Goal: Task Accomplishment & Management: Use online tool/utility

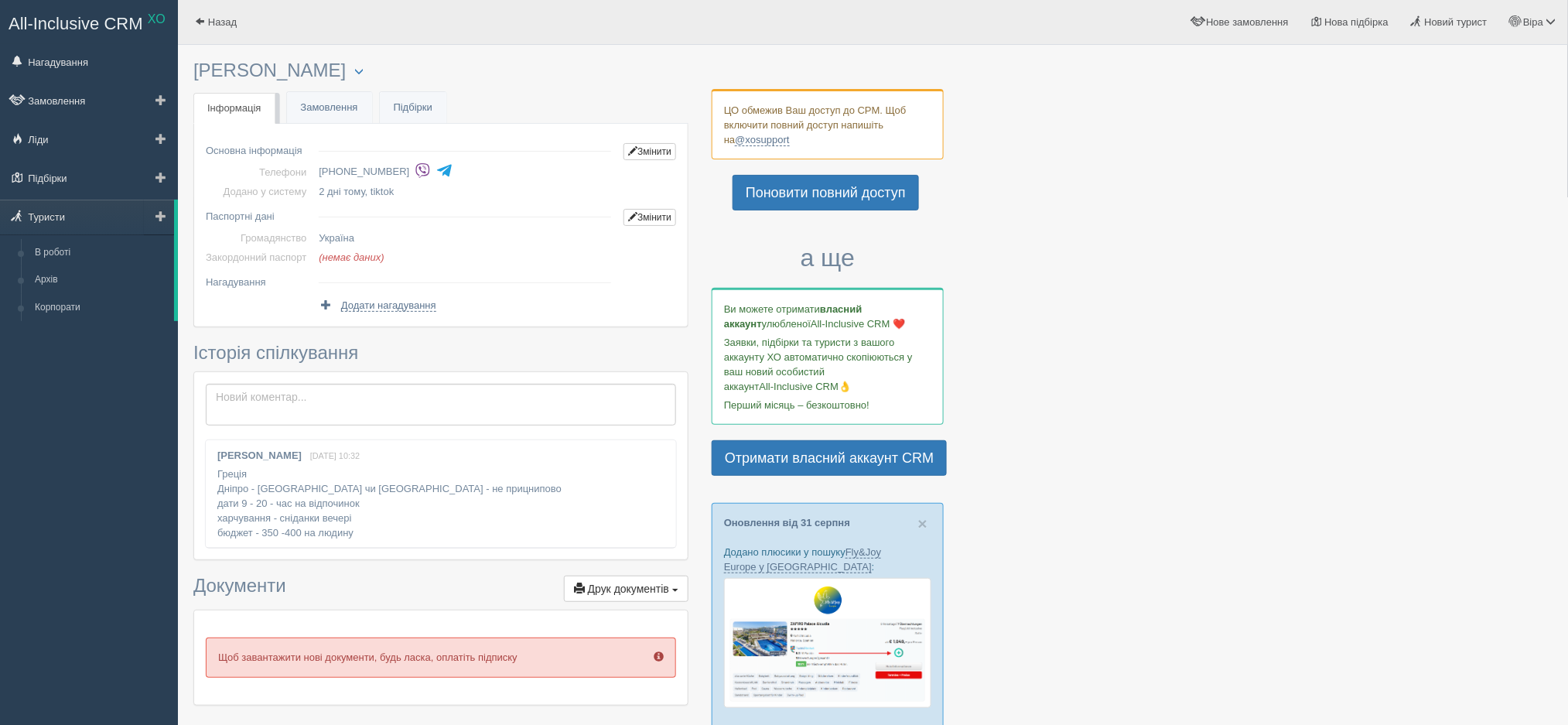
click at [163, 216] on span at bounding box center [160, 215] width 11 height 11
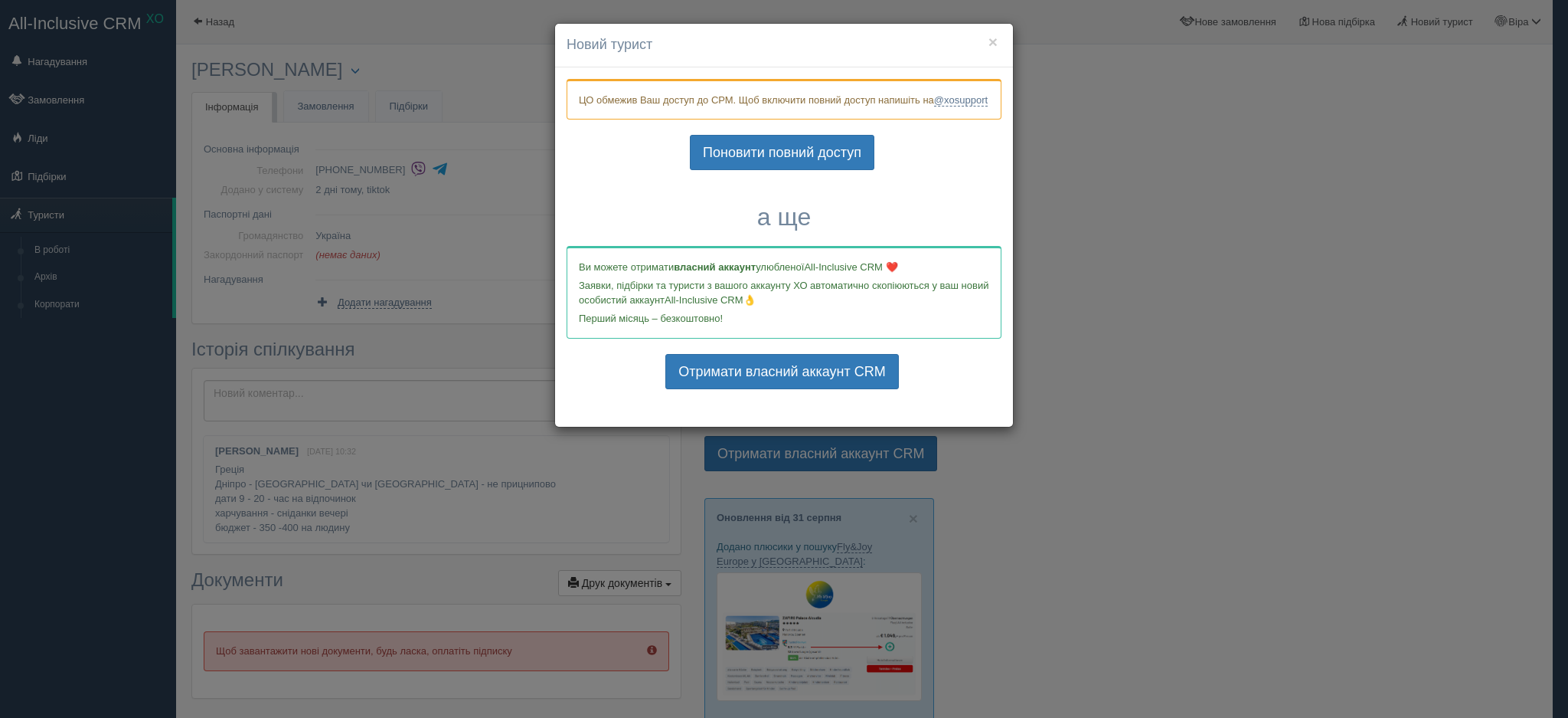
click at [1083, 274] on div "× Новий турист ЦО обмежив Ваш доступ до СРМ. Щоб включити повний доступ напишіт…" at bounding box center [784, 359] width 1568 height 718
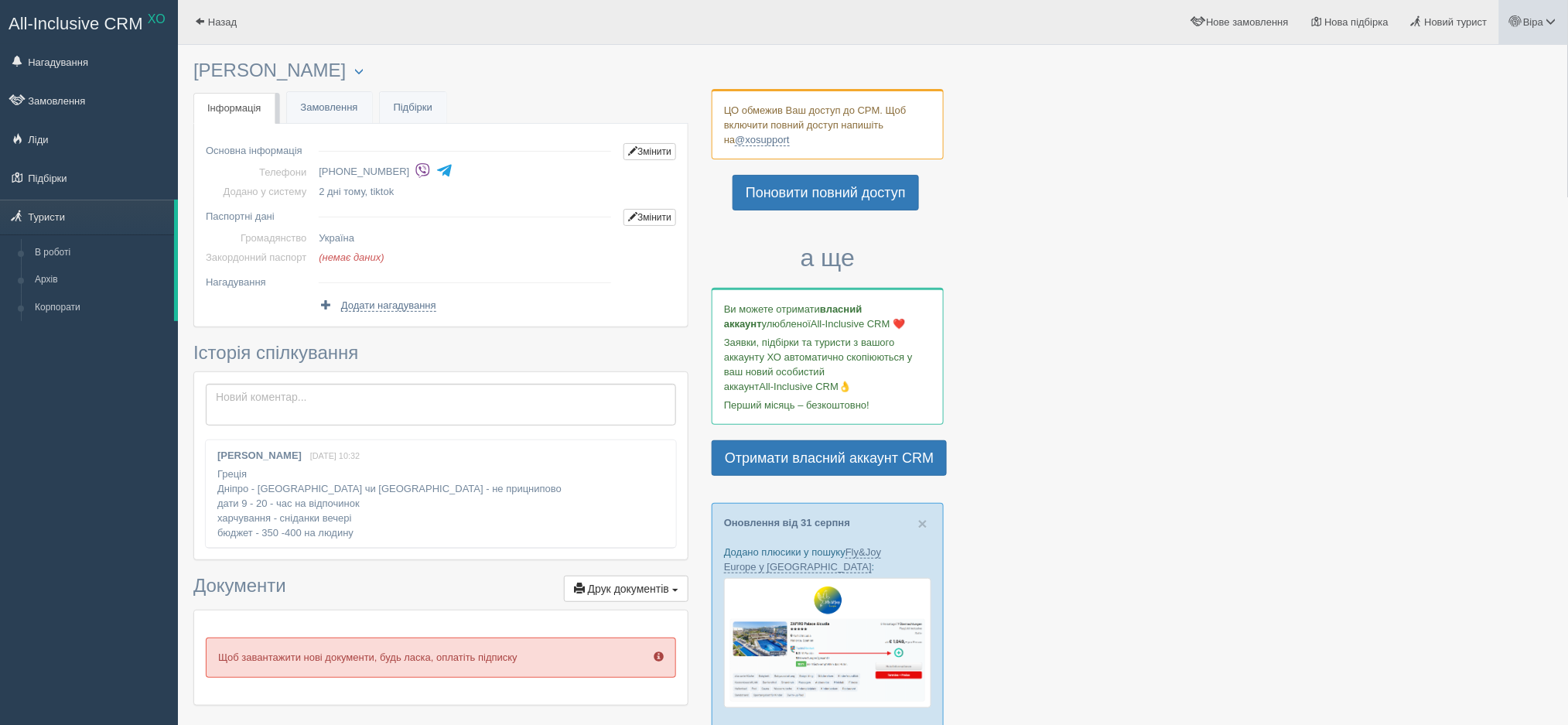
click at [1516, 16] on span at bounding box center [1515, 21] width 10 height 10
click at [1442, 205] on link "Вихід" at bounding box center [1482, 200] width 168 height 34
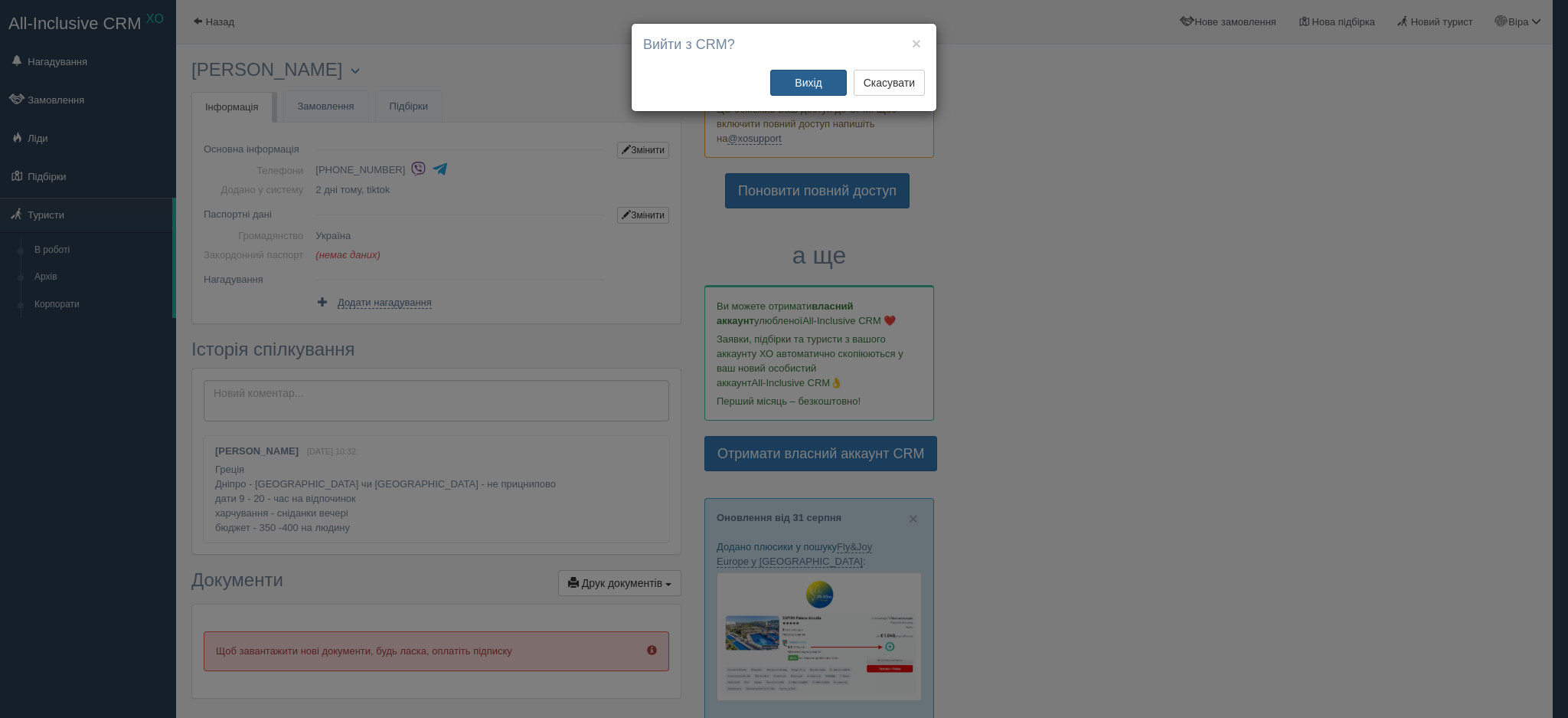
click at [814, 72] on button "Вихід" at bounding box center [809, 83] width 76 height 26
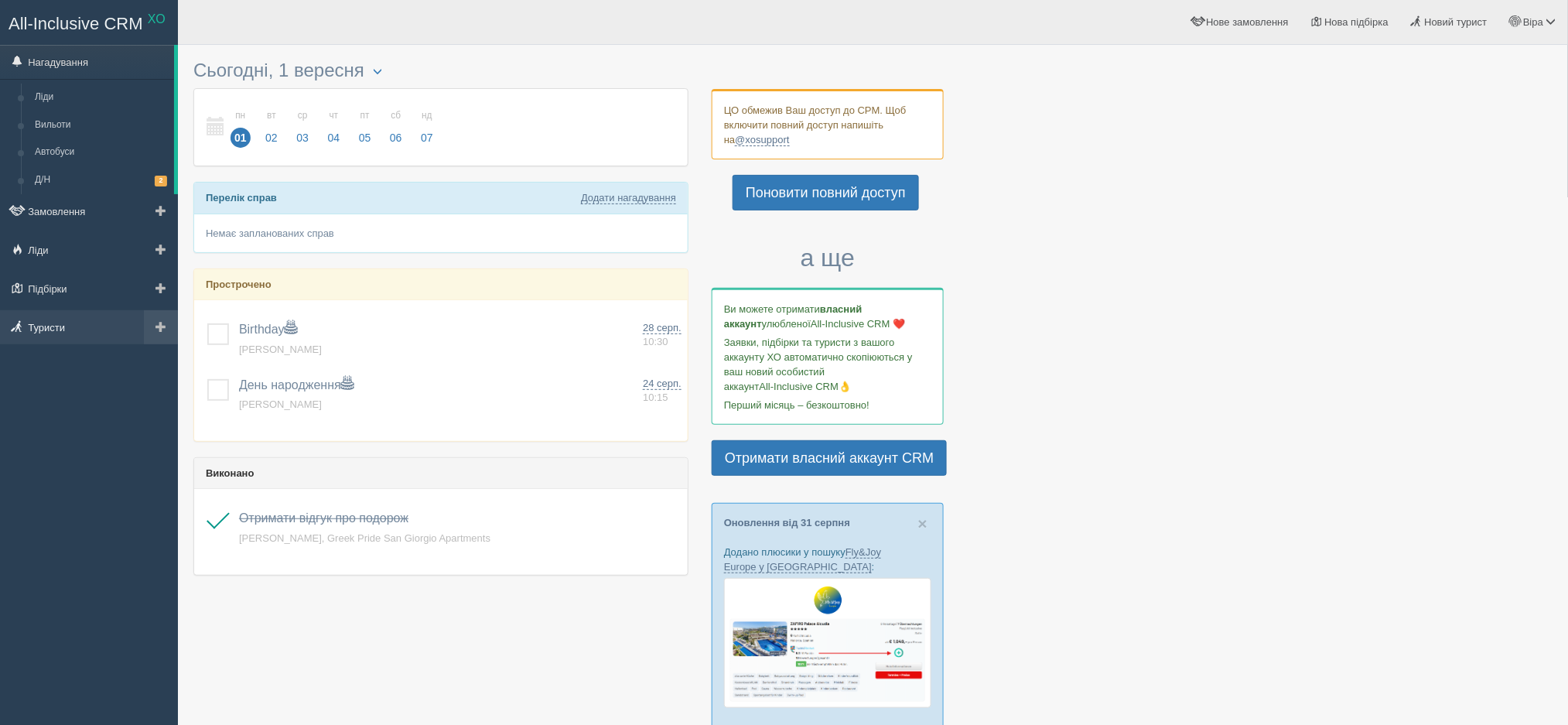
click at [66, 340] on link "Туристи" at bounding box center [89, 327] width 178 height 34
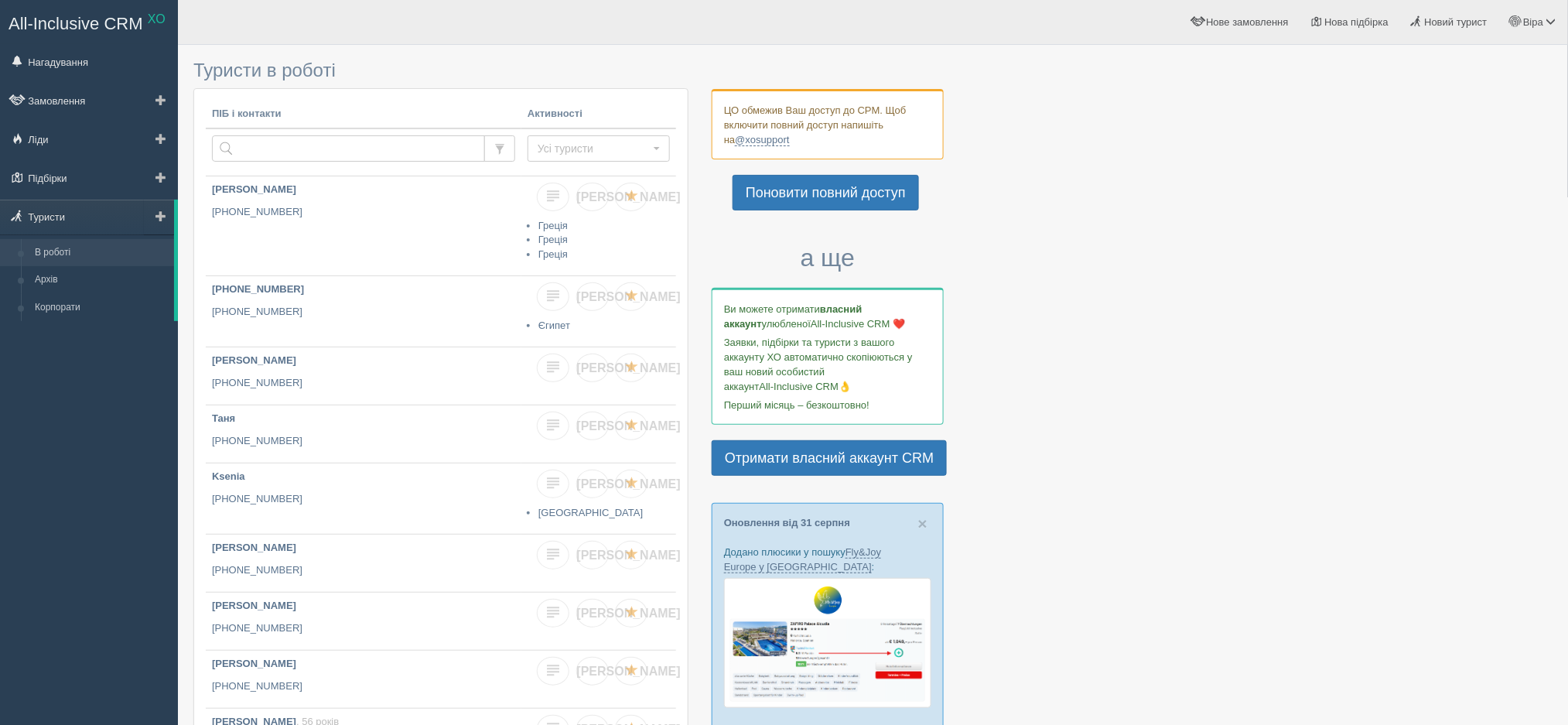
click at [161, 220] on span at bounding box center [160, 215] width 11 height 11
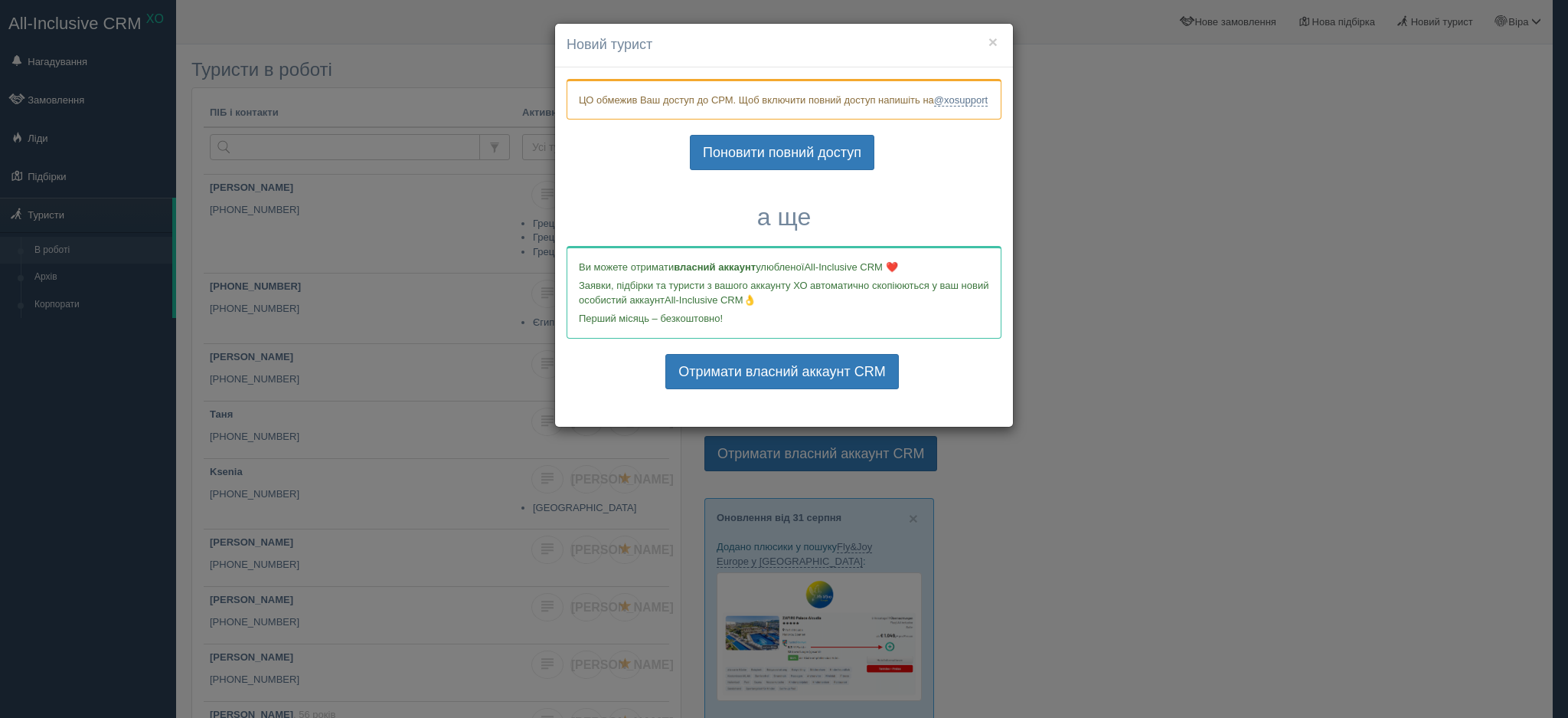
click at [1261, 189] on div "× Новий турист ЦО обмежив Ваш доступ до СРМ. Щоб включити повний доступ напишіт…" at bounding box center [784, 359] width 1568 height 718
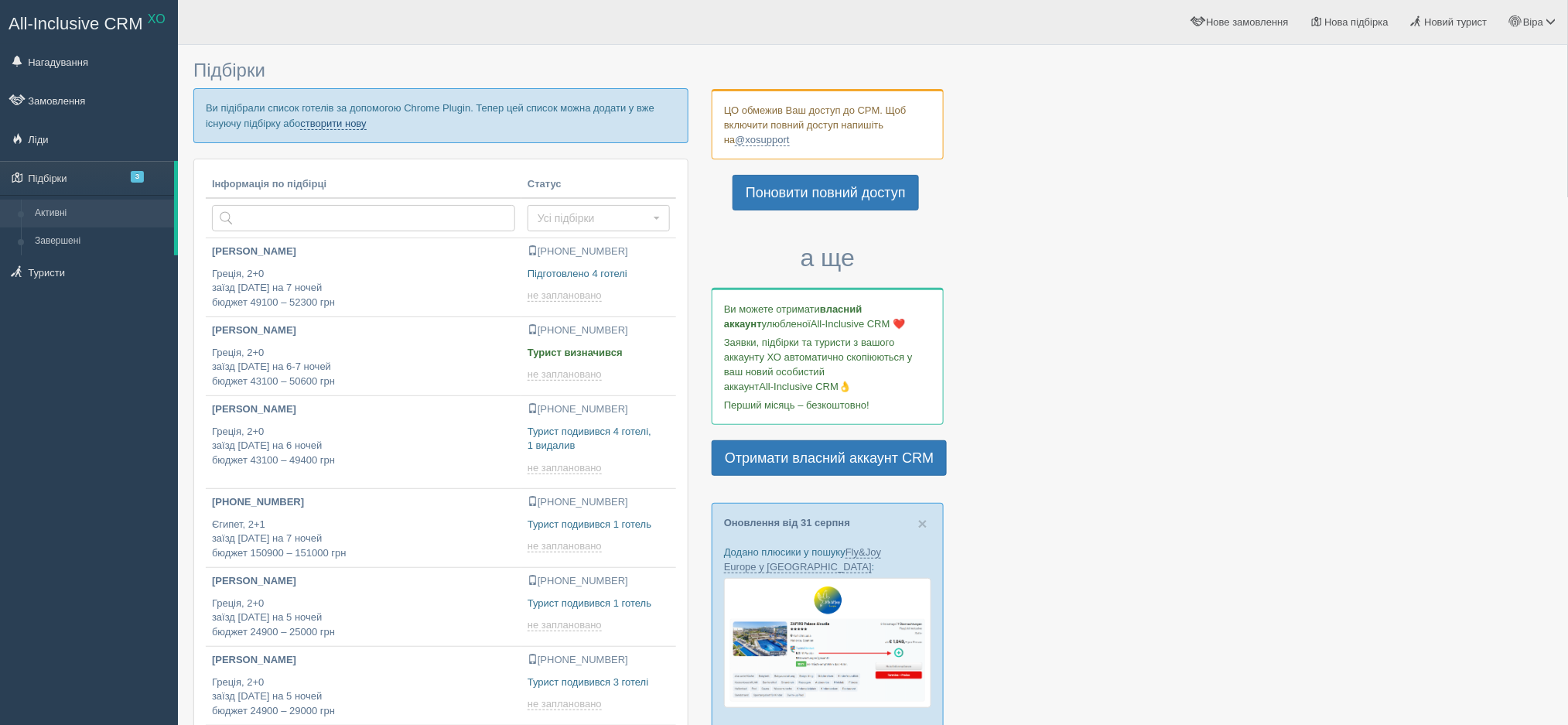
click at [341, 122] on link "створити нову" at bounding box center [333, 123] width 66 height 12
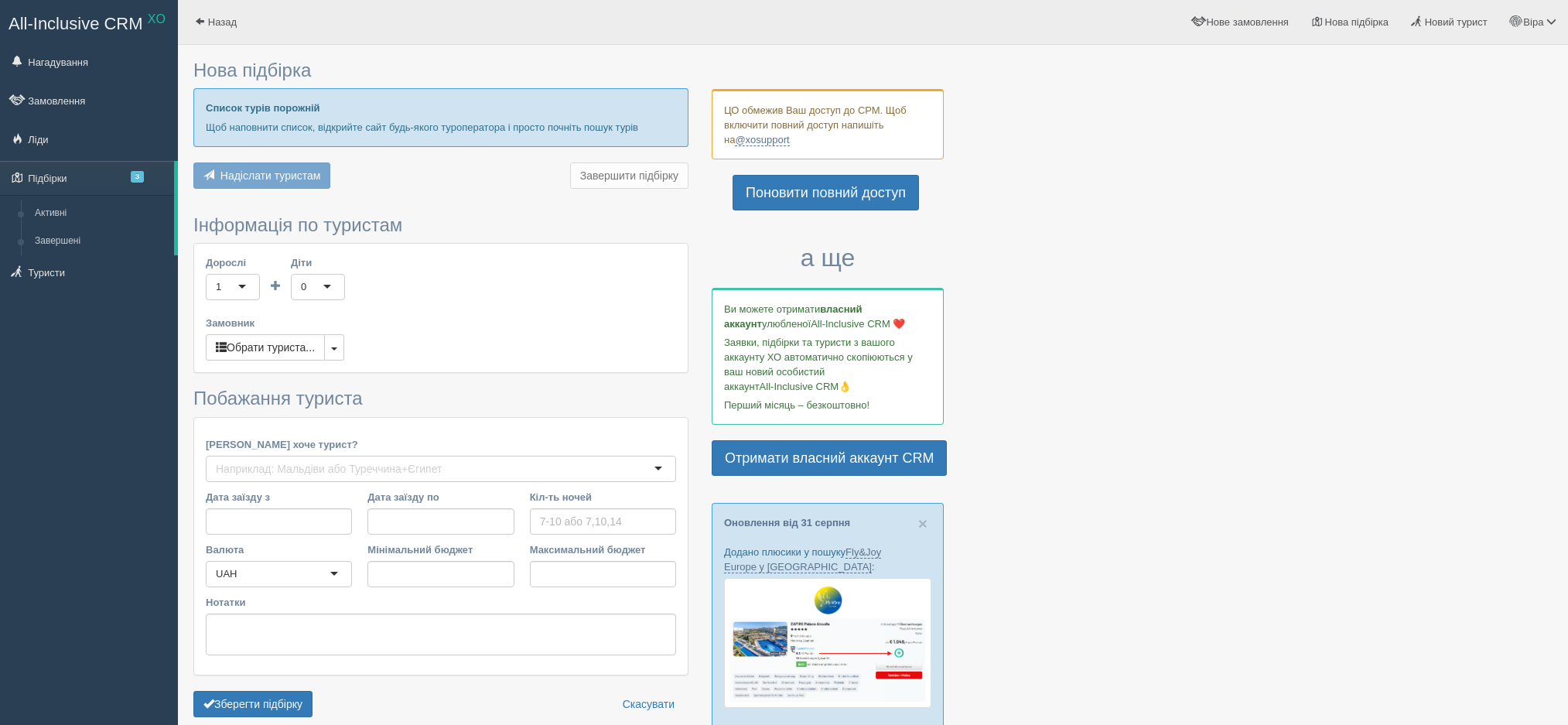
type input "7"
type input "49600"
type input "65700"
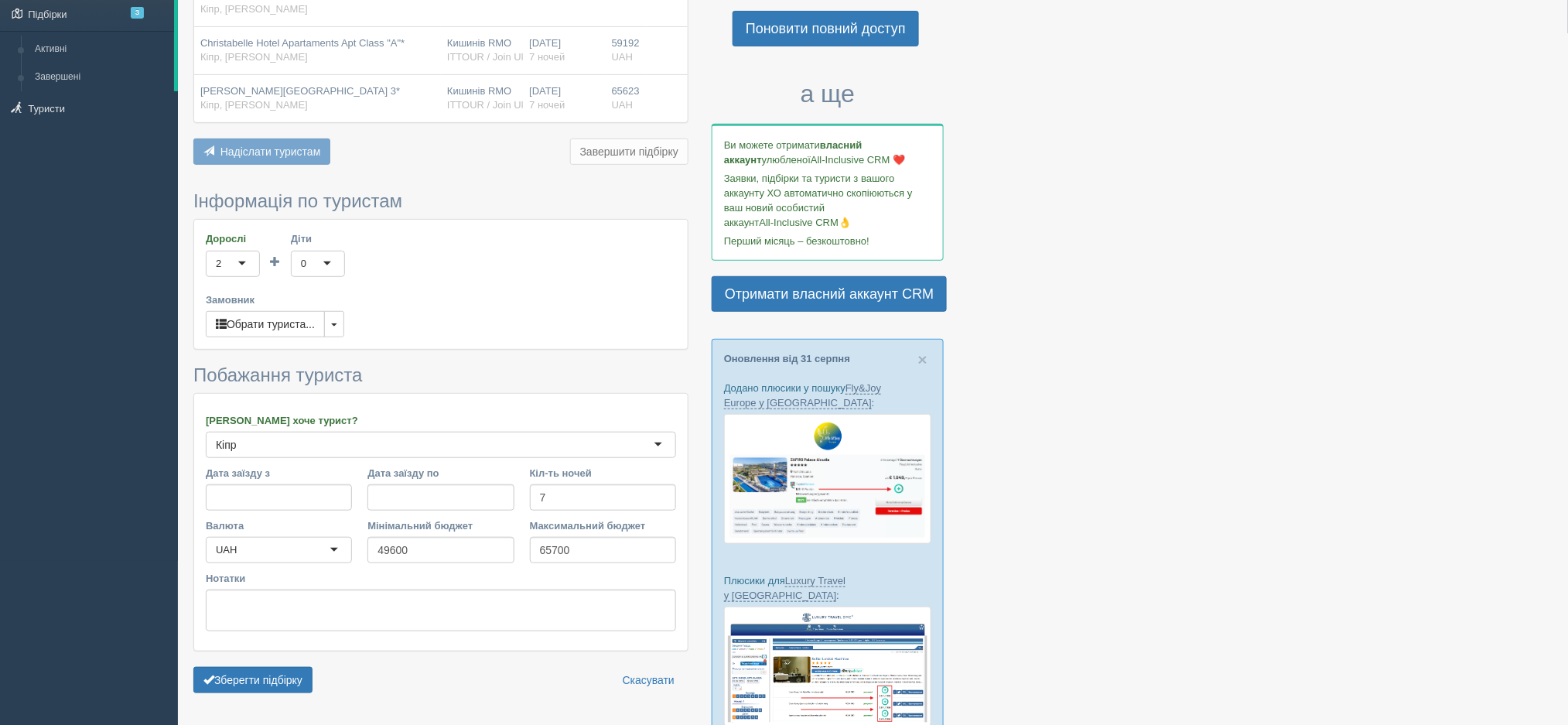
scroll to position [181, 0]
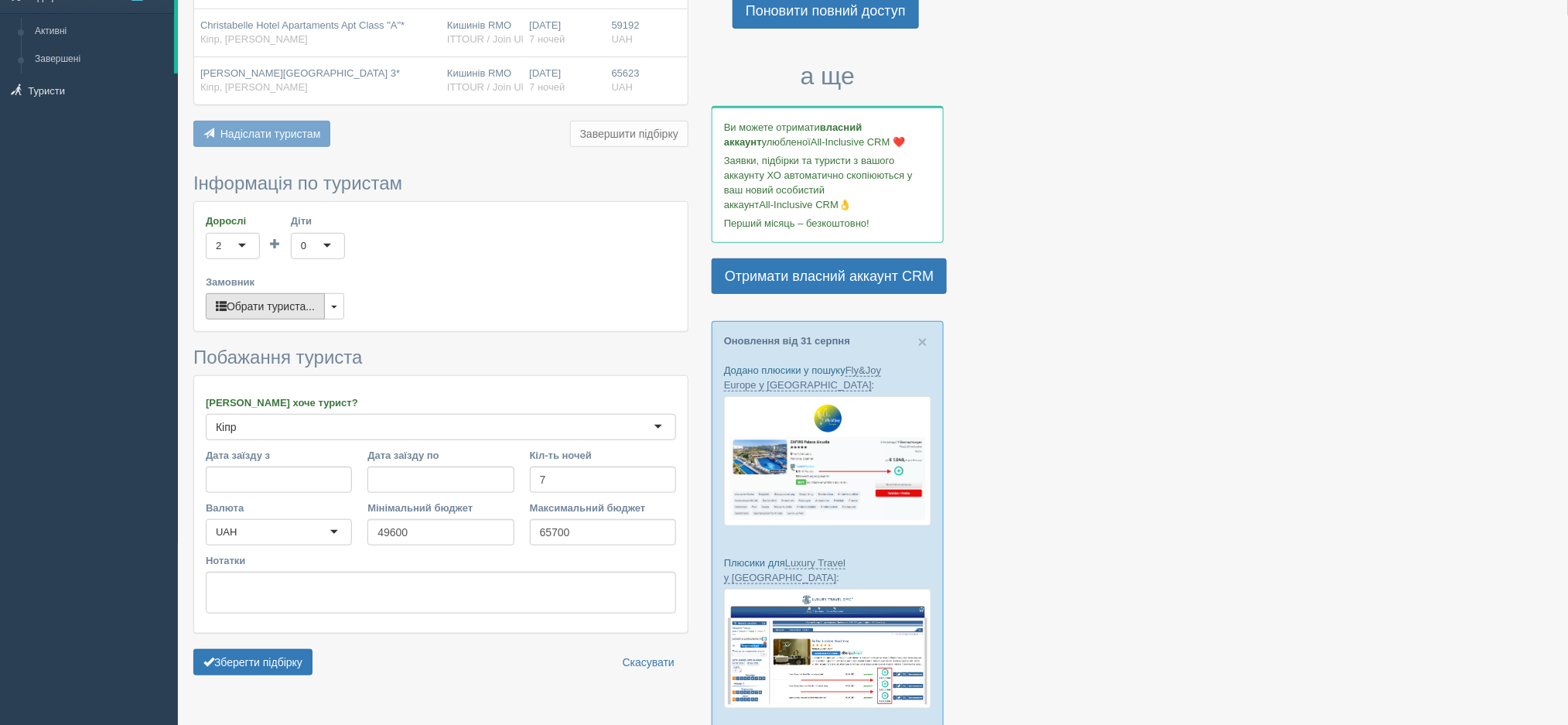
click at [300, 305] on button "Обрати туриста..." at bounding box center [265, 306] width 119 height 26
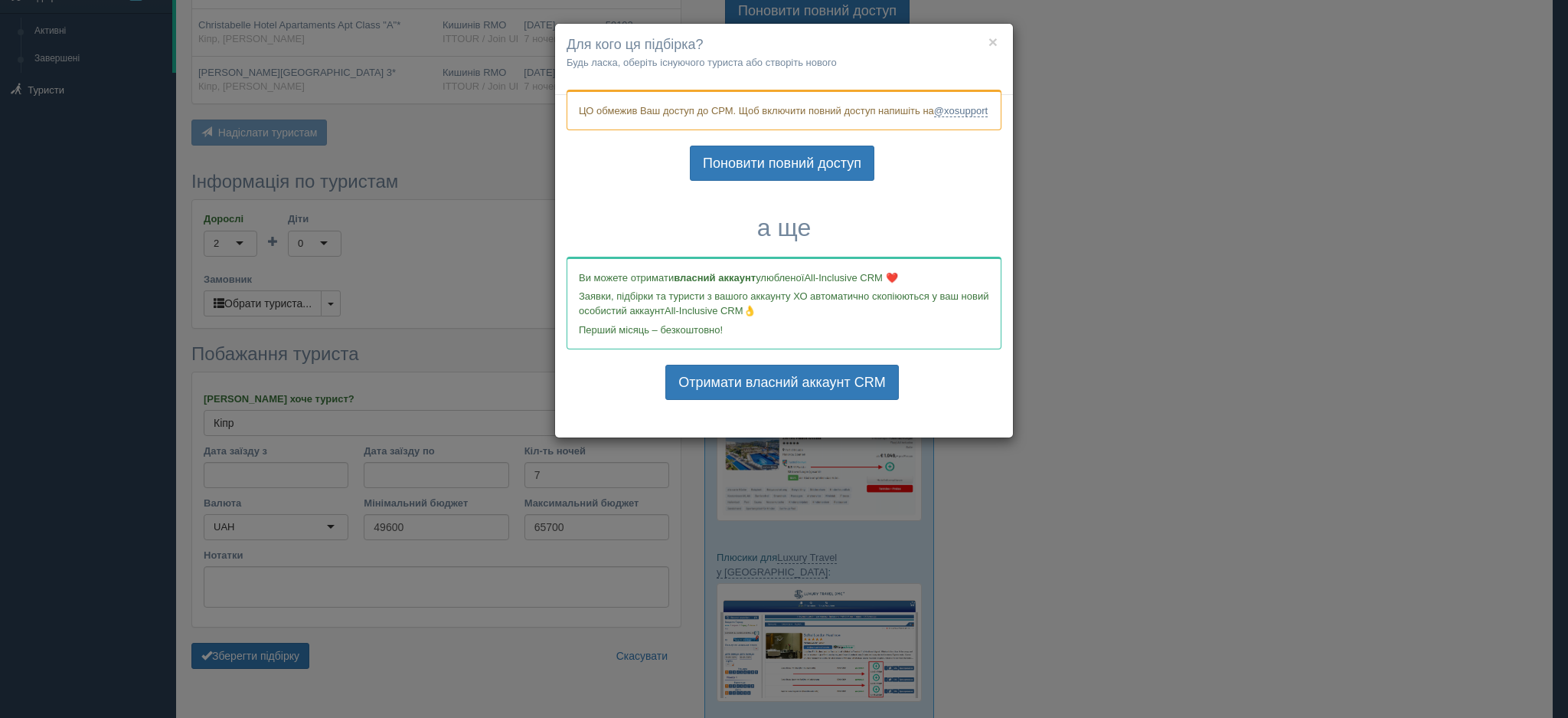
click at [489, 623] on div "× Для кого ця підбірка? Будь ласка, оберіть існуючого туриста або створіть ново…" at bounding box center [784, 359] width 1568 height 718
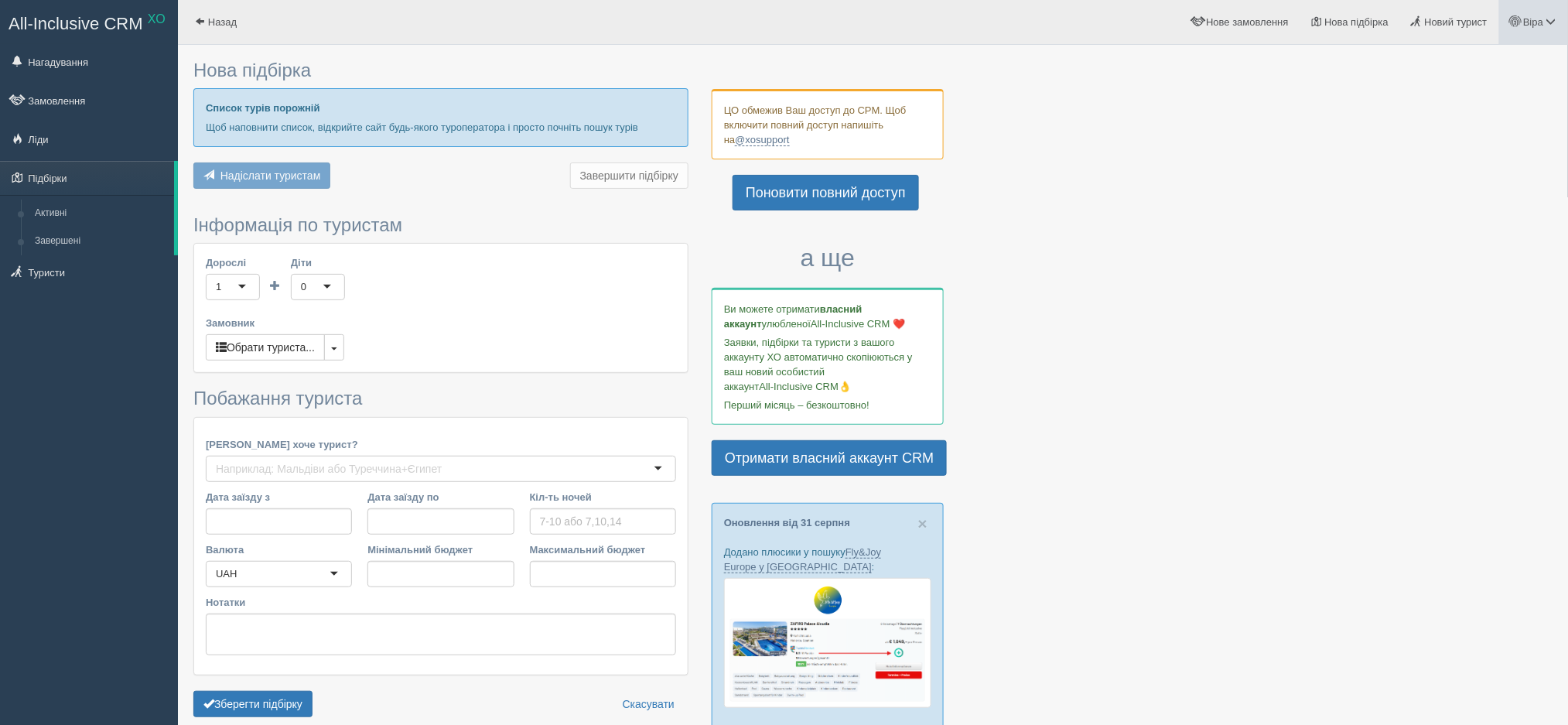
click at [1506, 32] on link "Віра" at bounding box center [1534, 22] width 69 height 44
click at [1454, 209] on link "Вихід" at bounding box center [1482, 200] width 168 height 34
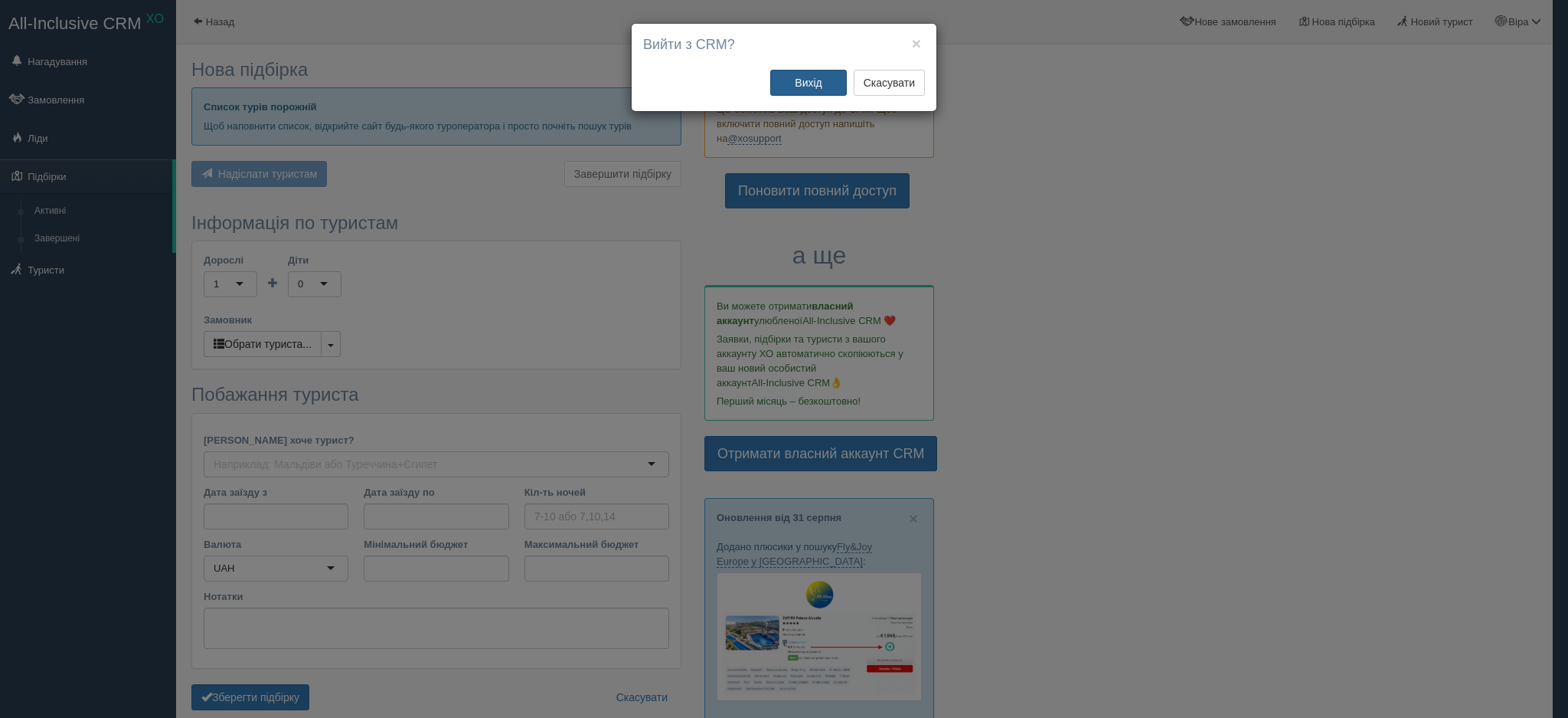
click at [795, 83] on button "Вихід" at bounding box center [809, 83] width 76 height 26
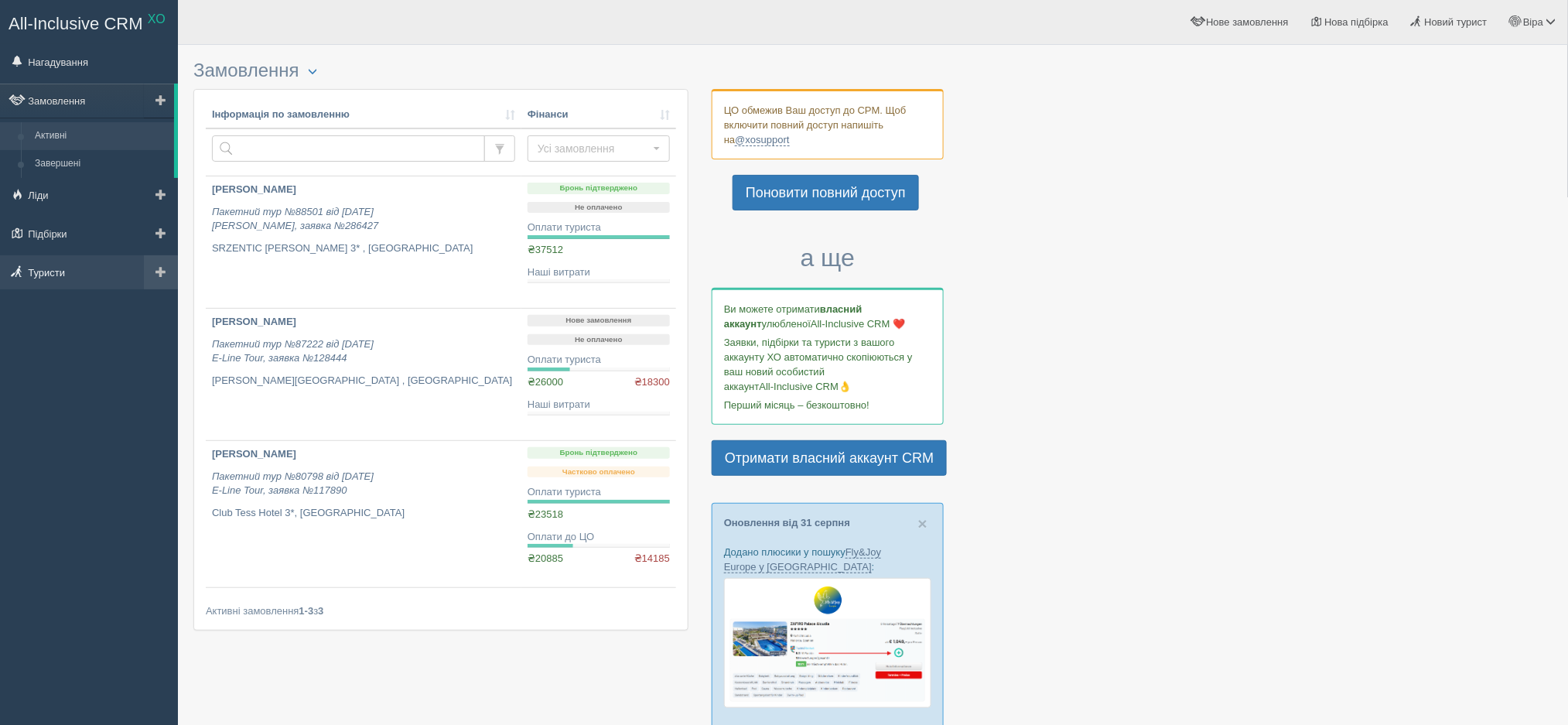
click at [15, 277] on span at bounding box center [16, 271] width 11 height 11
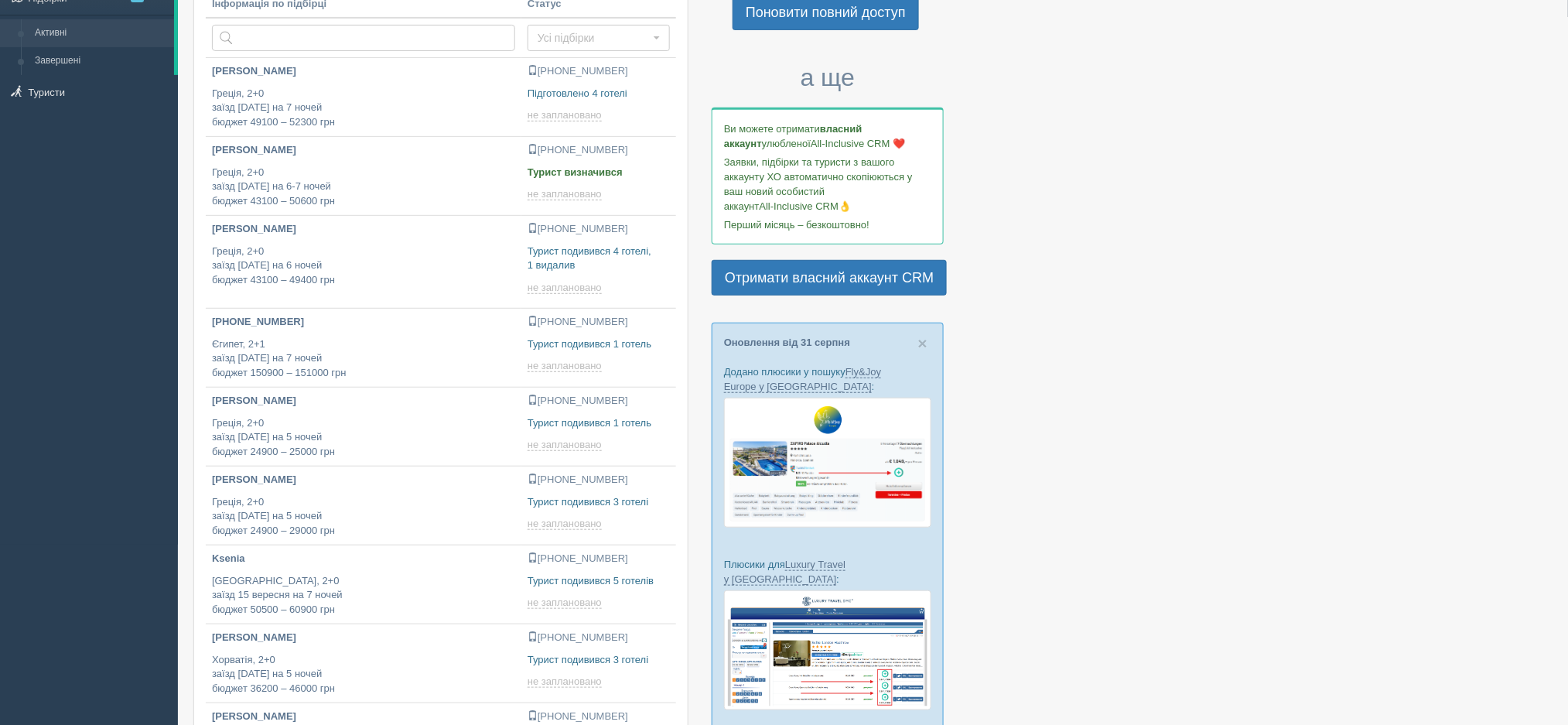
scroll to position [181, 0]
type input "2025-09-01 18:05"
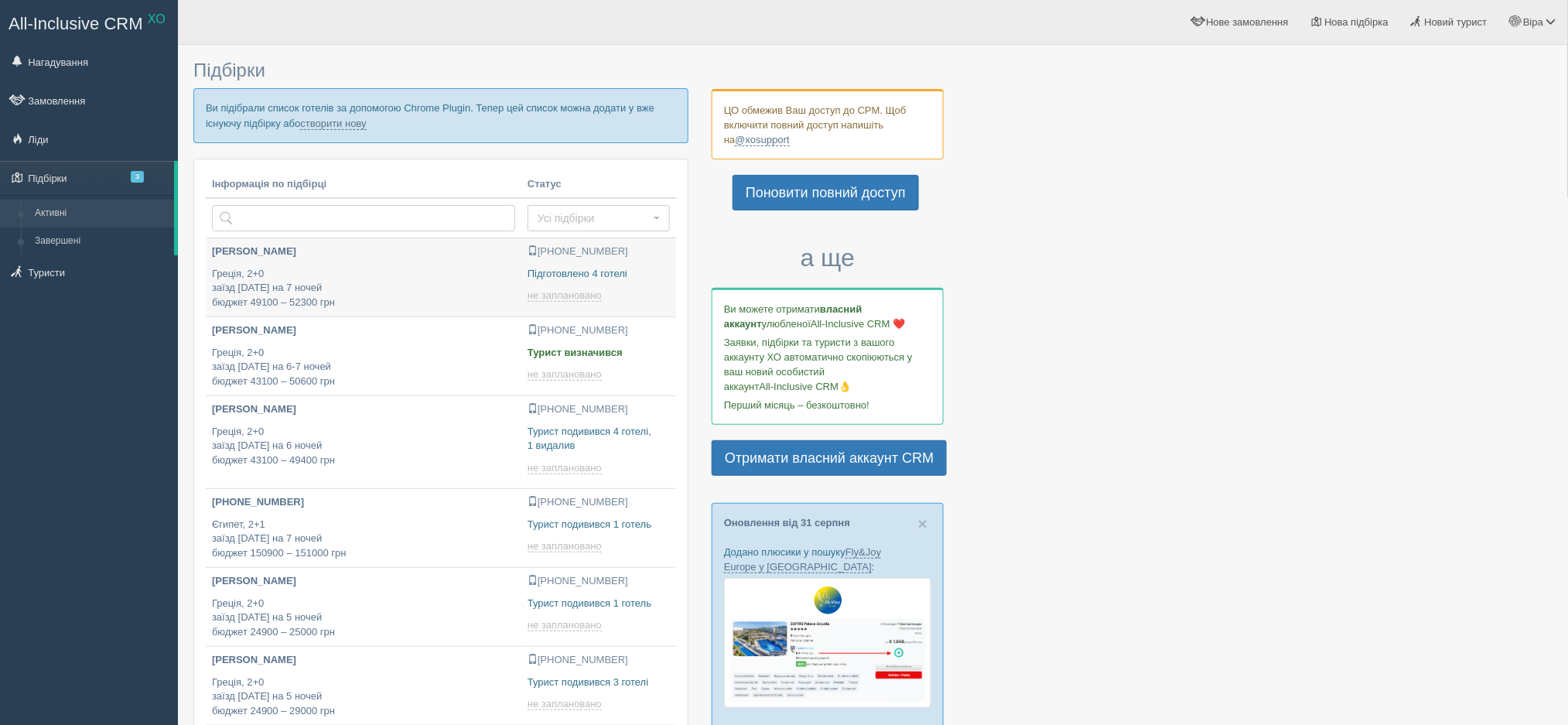
type input "2025-09-01 15:10"
click at [349, 118] on link "створити нову" at bounding box center [333, 123] width 66 height 12
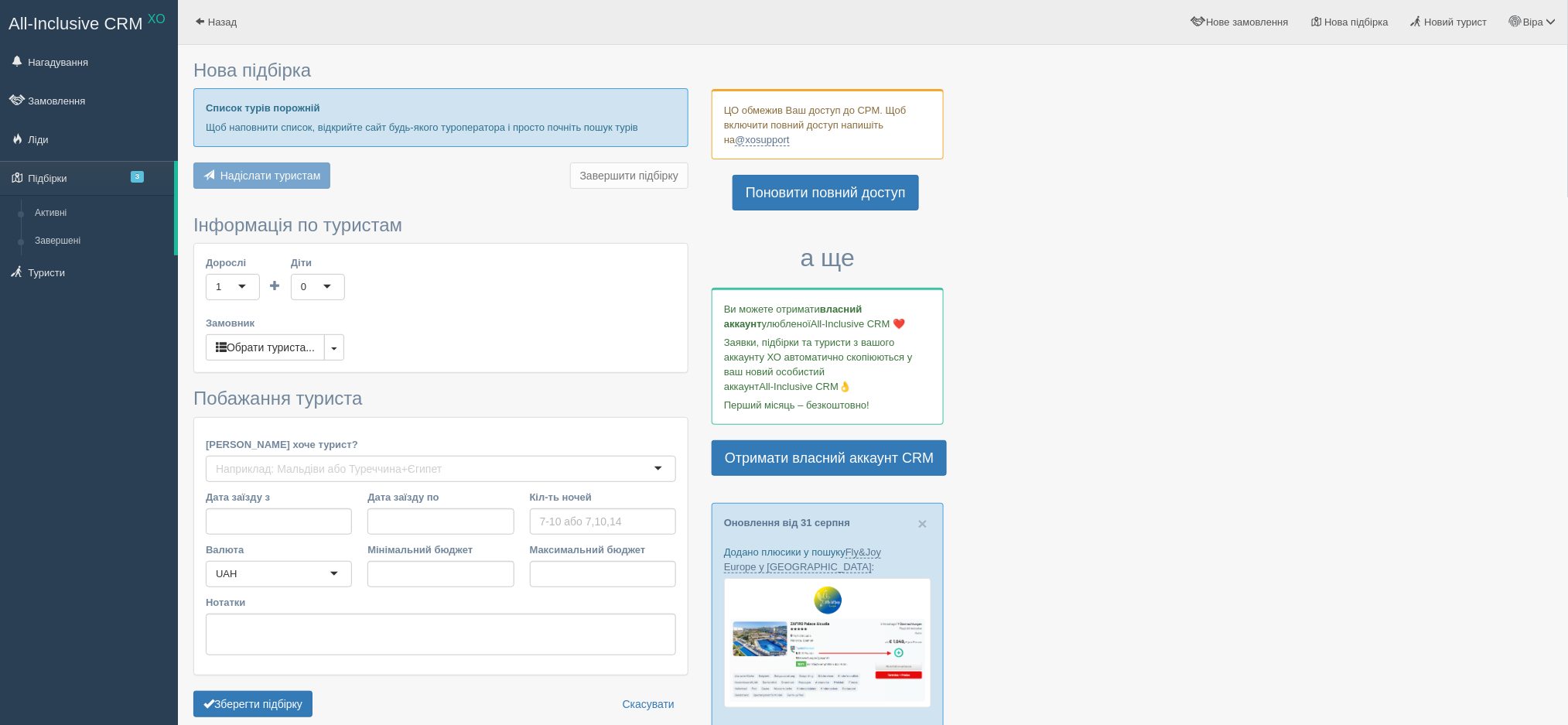
type input "7"
type input "49600"
type input "65700"
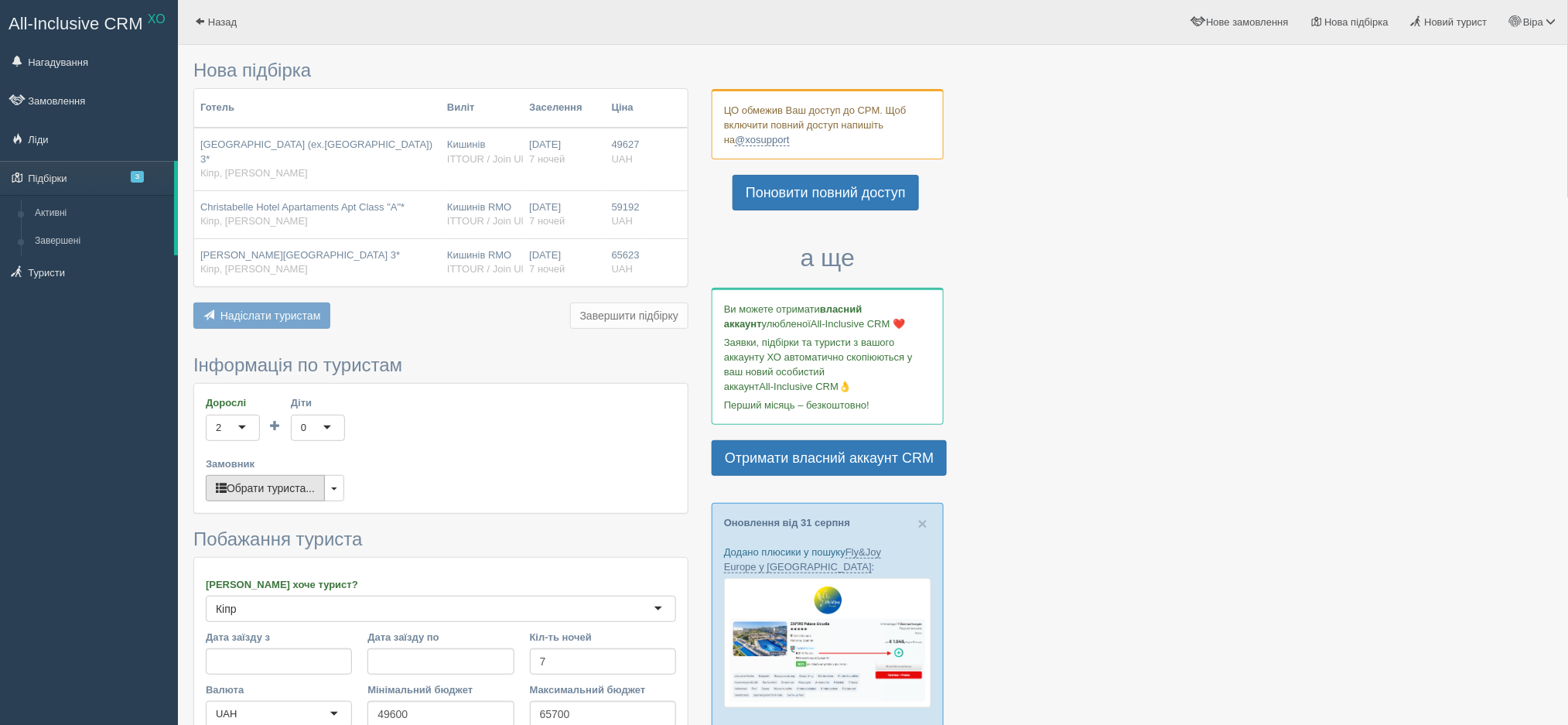
click at [239, 493] on button "Обрати туриста..." at bounding box center [265, 488] width 119 height 26
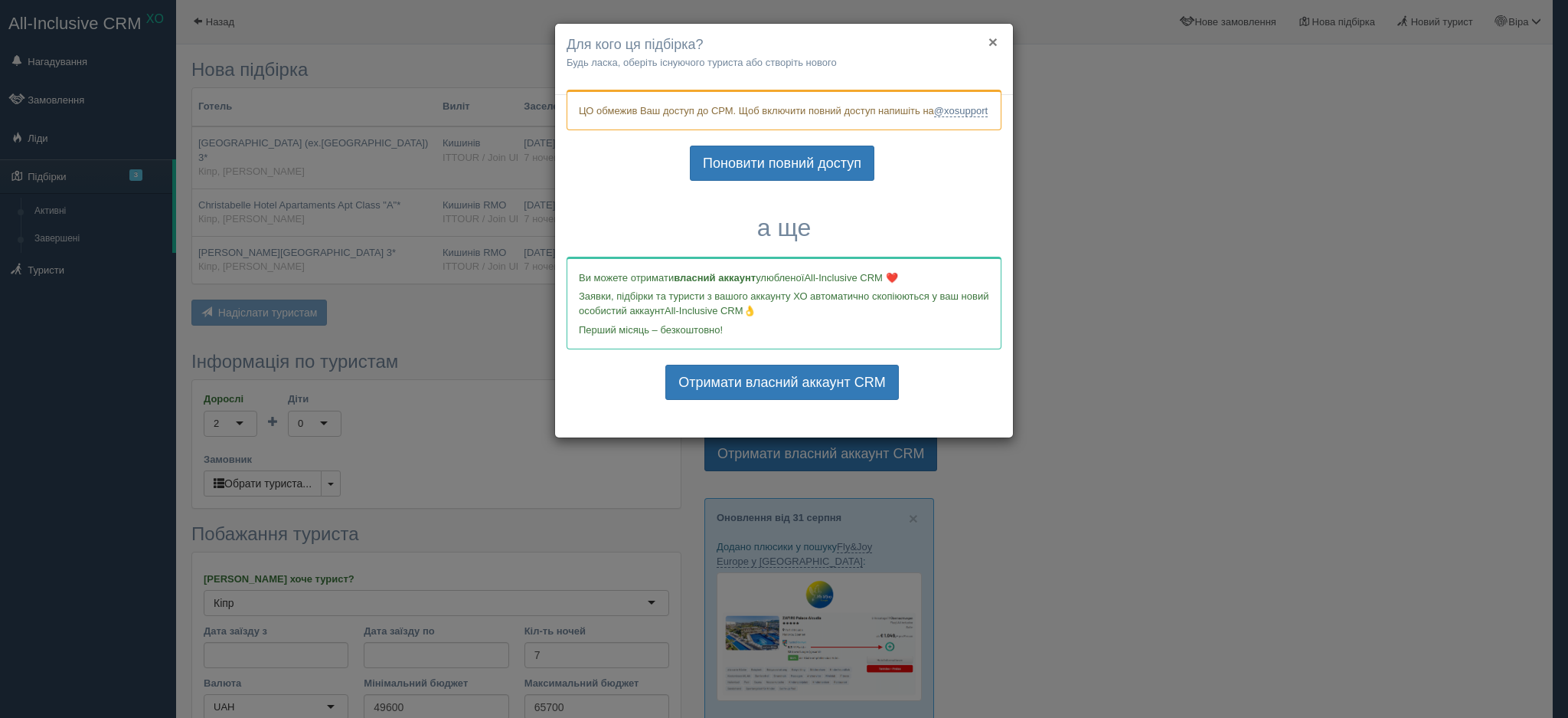
click at [990, 37] on button "×" at bounding box center [992, 41] width 9 height 16
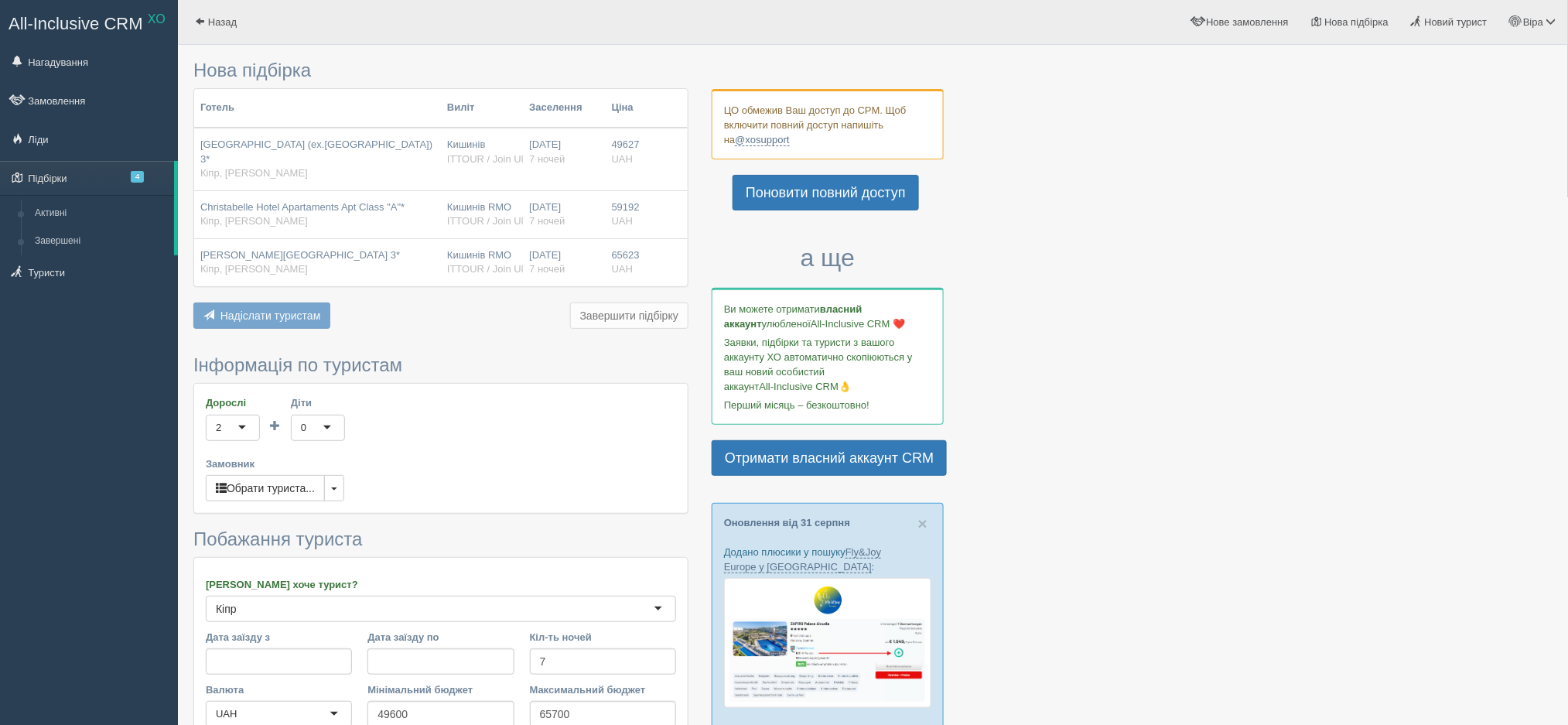
type input "23000"
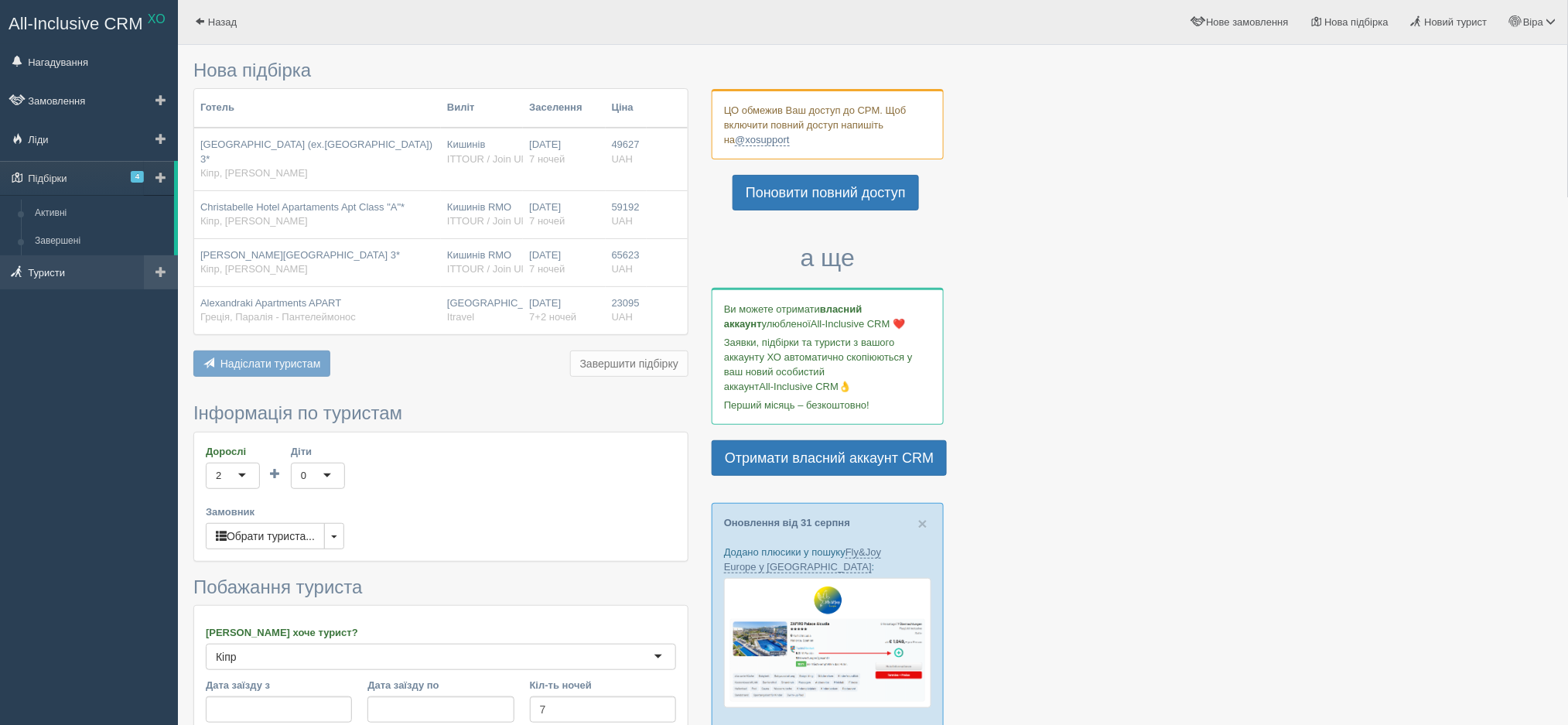
click at [53, 269] on link "Туристи" at bounding box center [89, 272] width 178 height 34
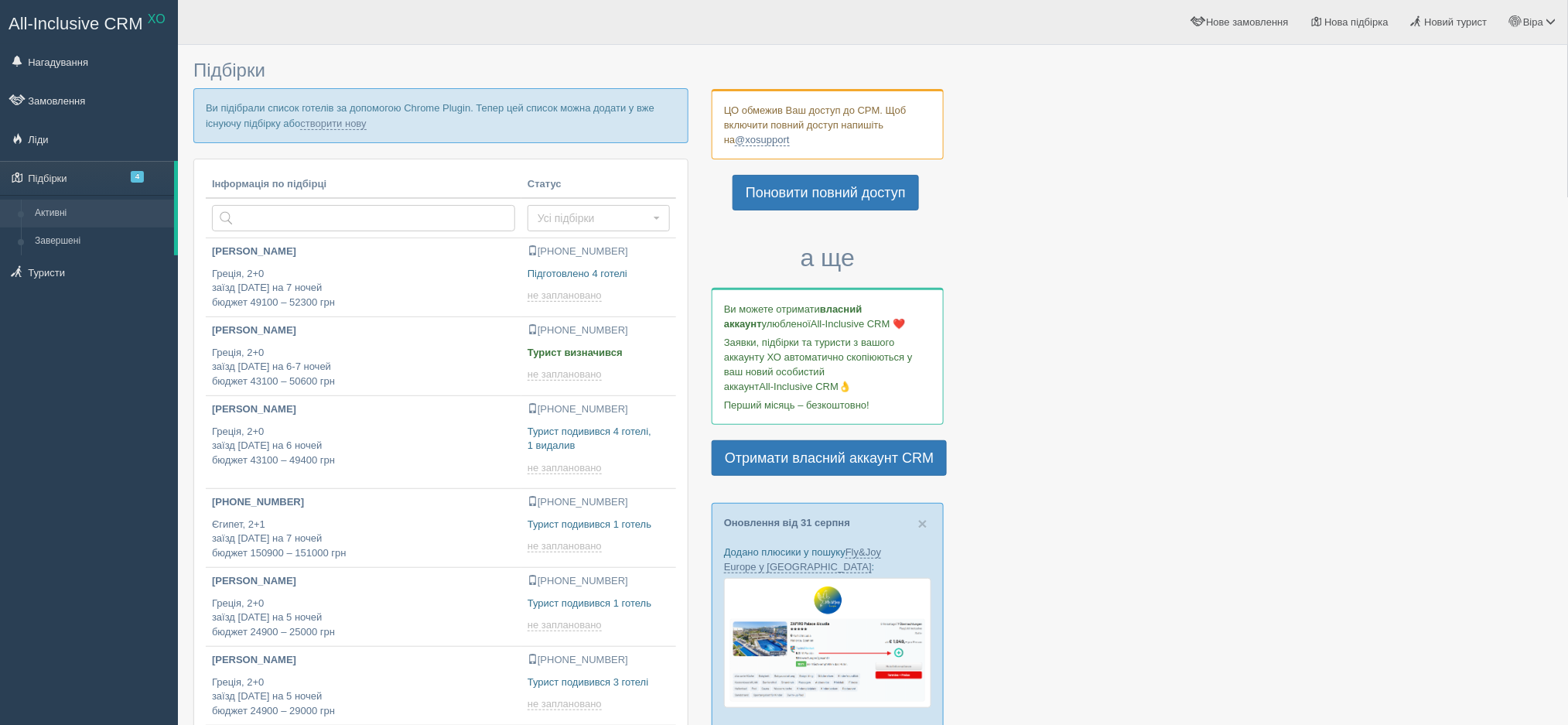
type input "[DATE] 11:40"
click at [47, 273] on link "Туристи" at bounding box center [89, 272] width 178 height 34
click at [337, 124] on link "створити нову" at bounding box center [333, 123] width 66 height 12
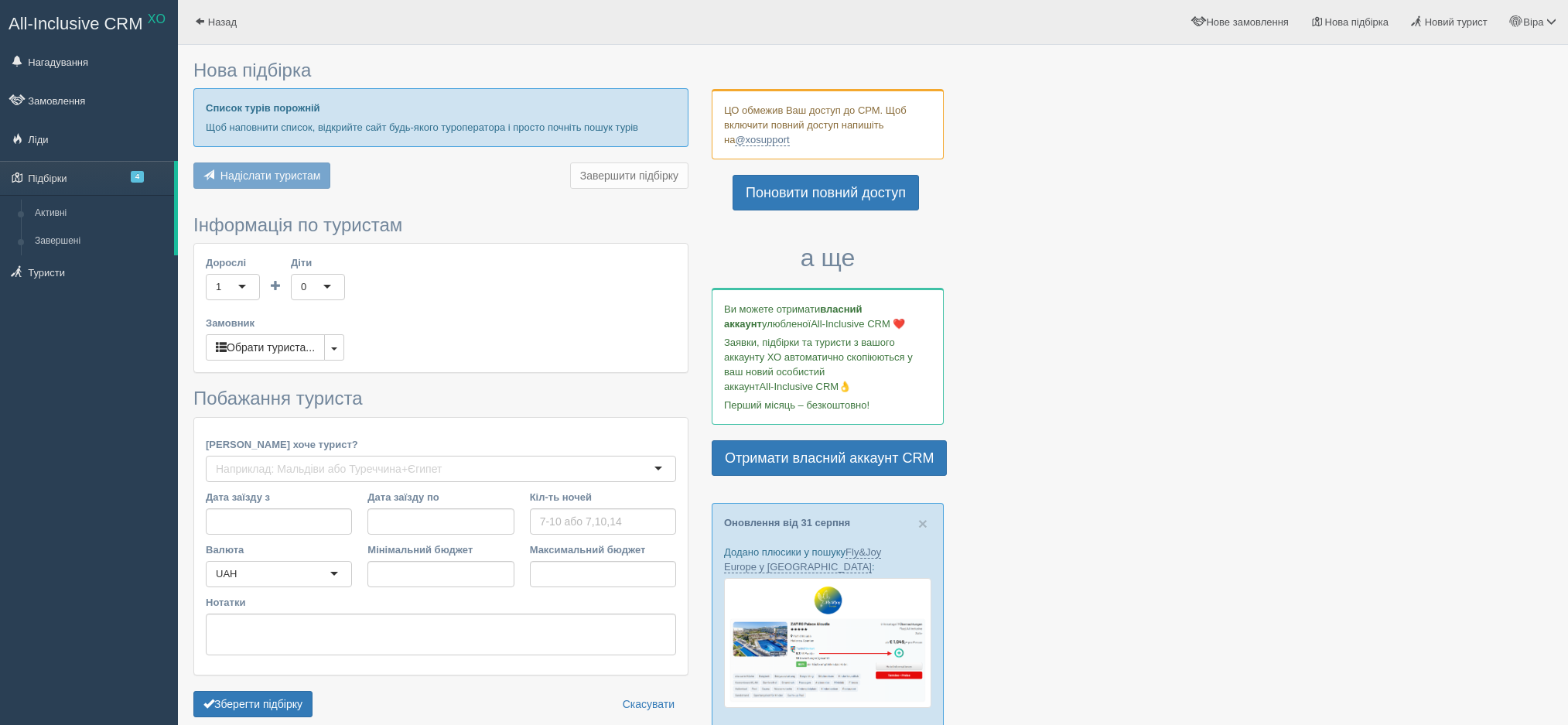
type input "7"
type input "23000"
type input "65700"
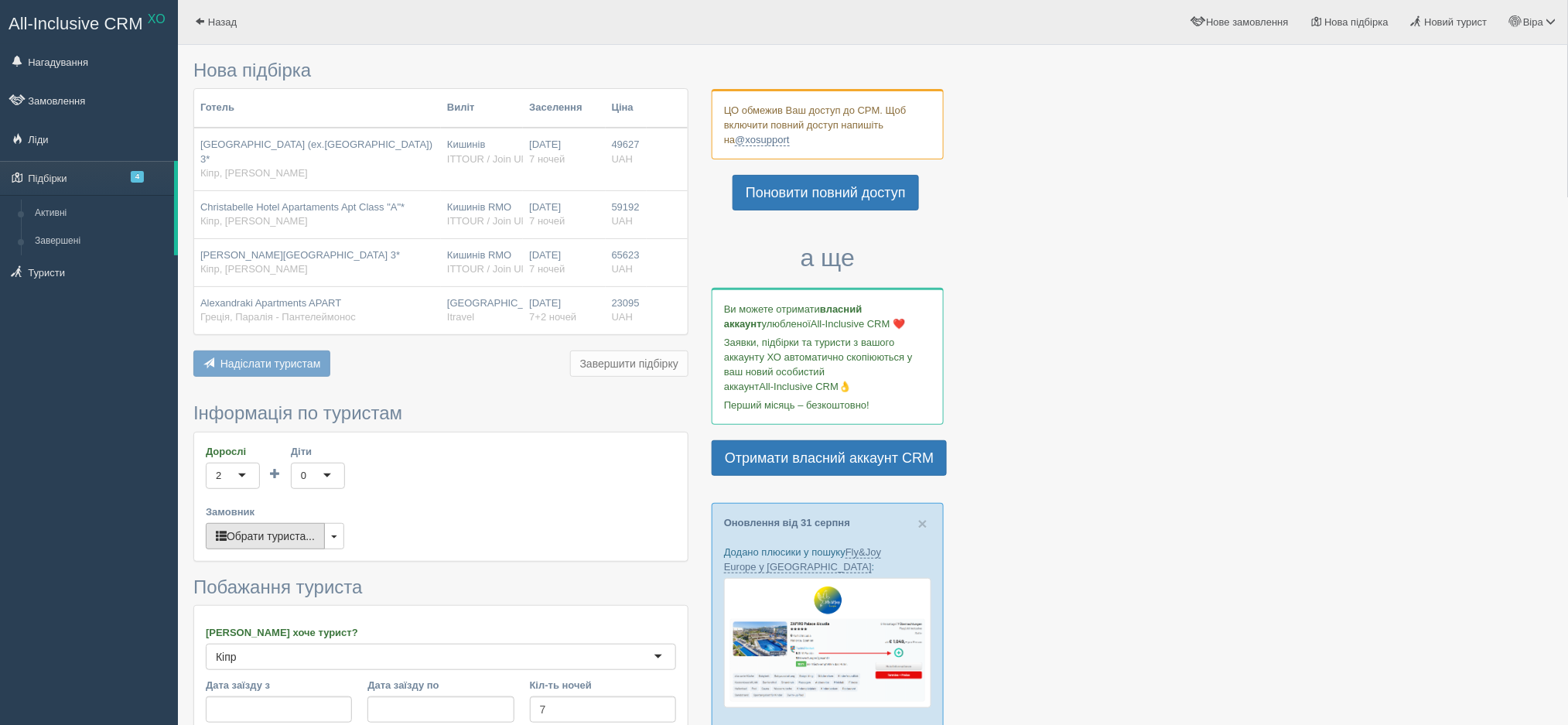
click at [274, 534] on button "Обрати туриста..." at bounding box center [265, 536] width 119 height 26
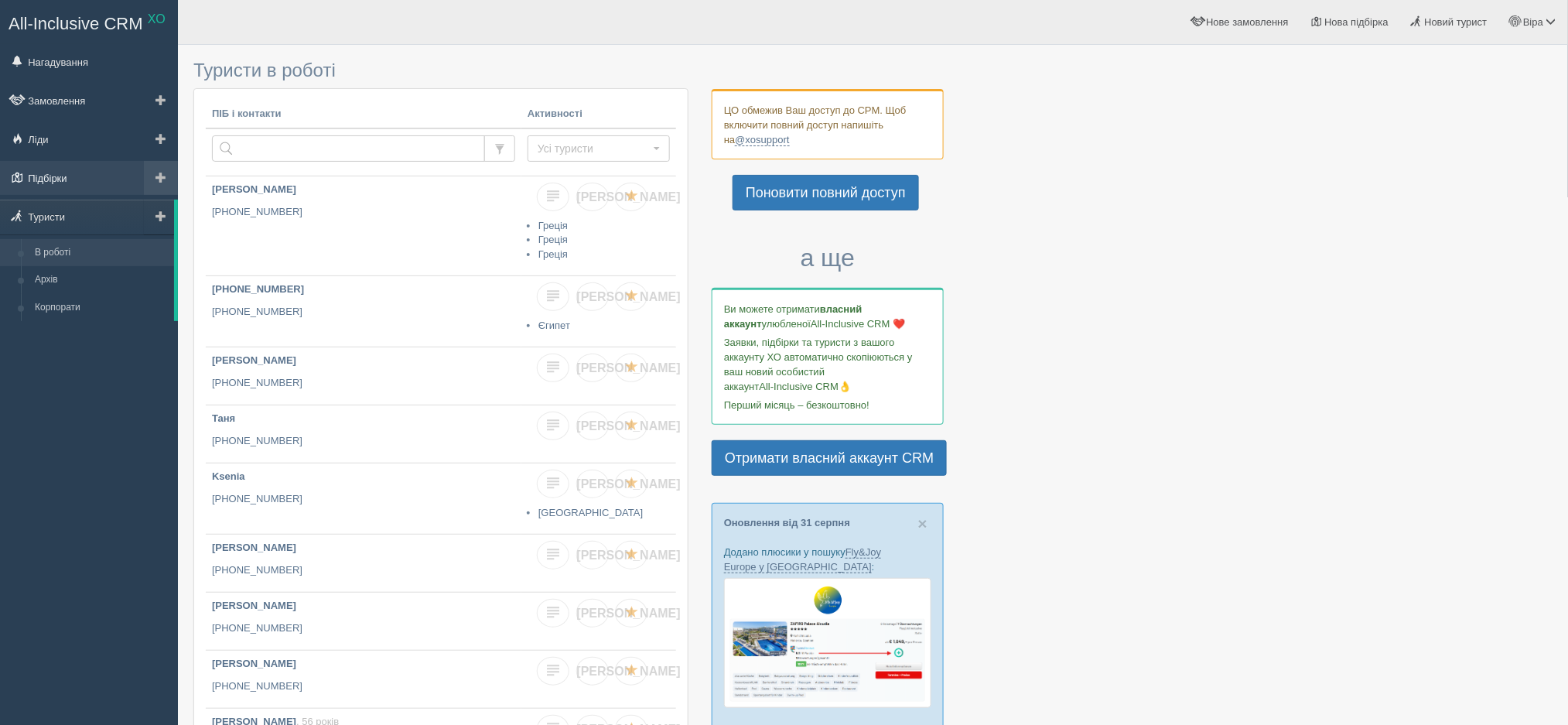
click at [76, 181] on link "Підбірки" at bounding box center [89, 177] width 178 height 34
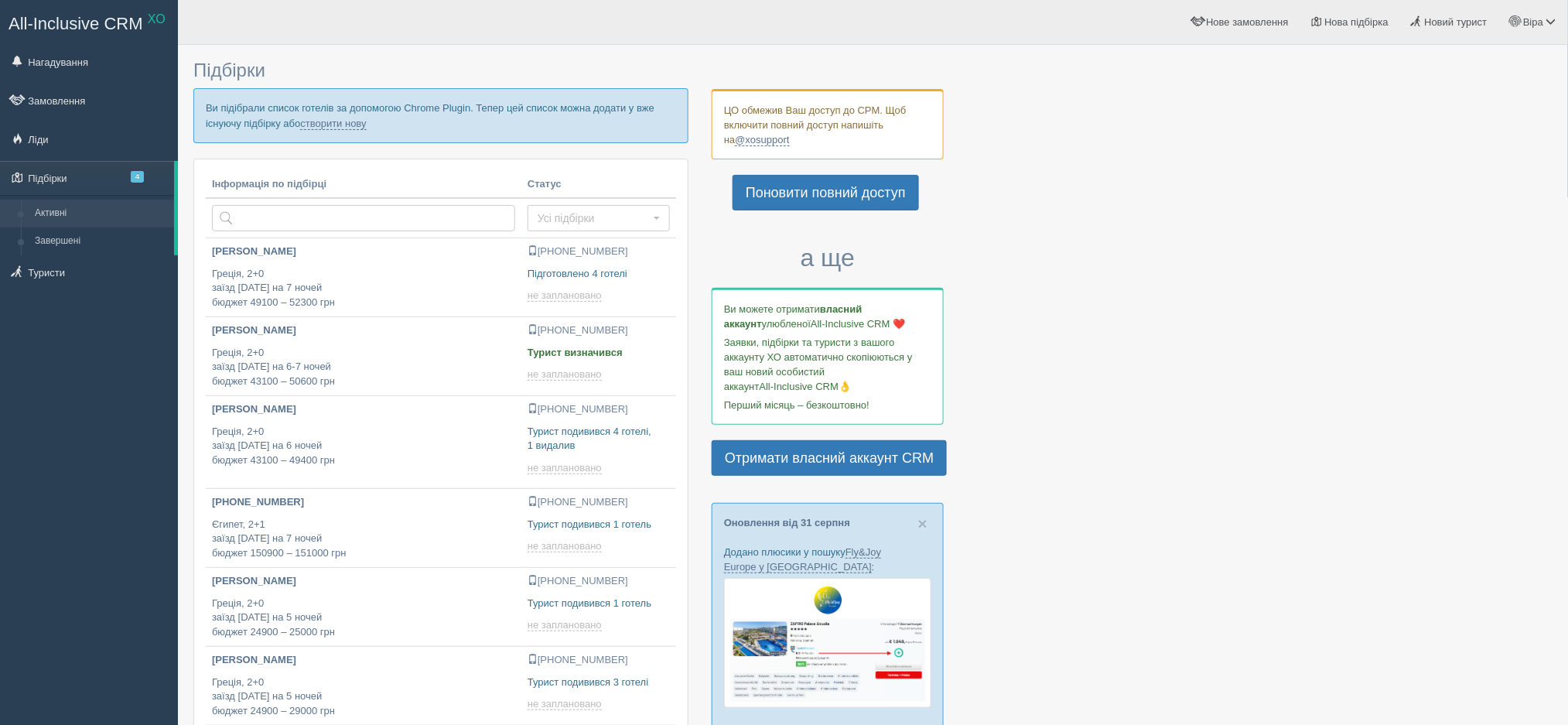
scroll to position [20, 0]
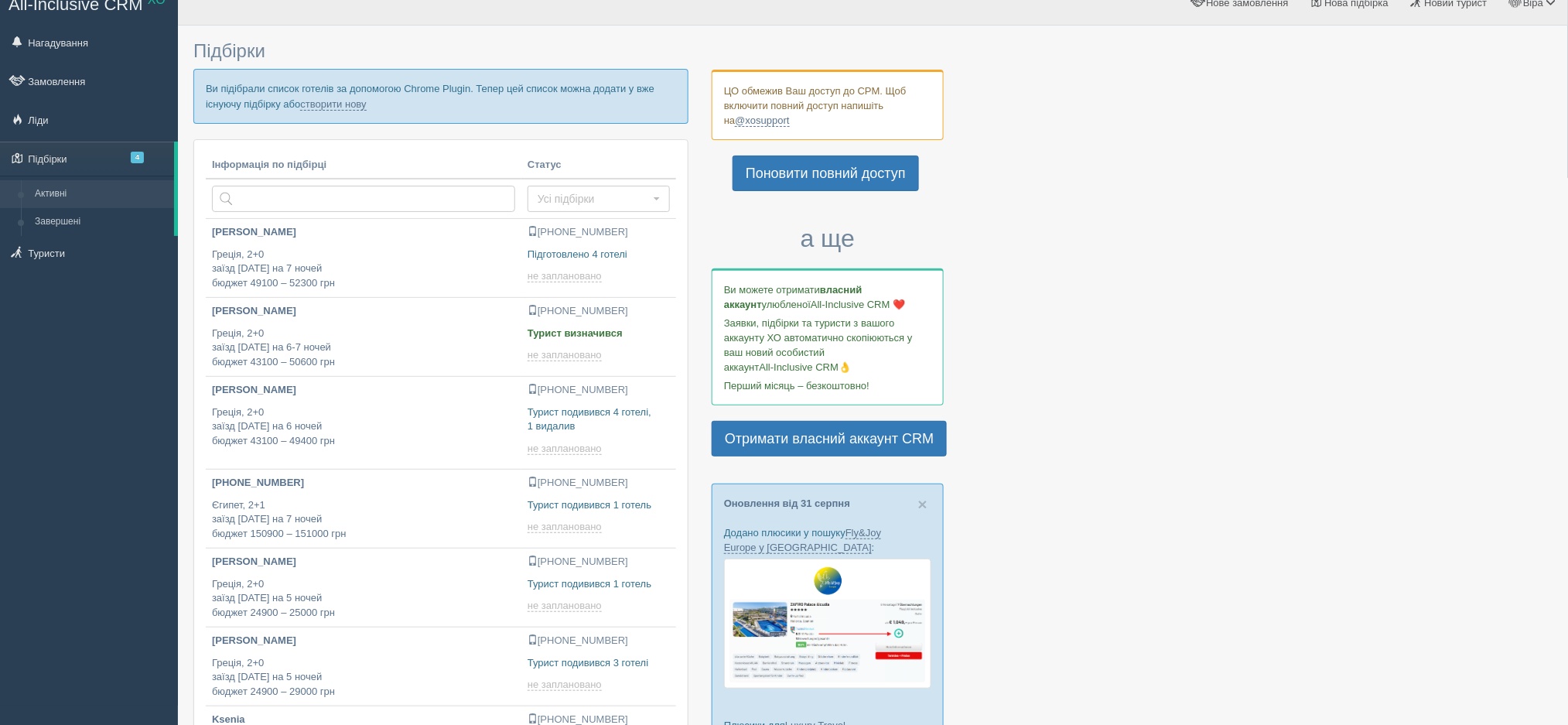
type input "[DATE] 11:40"
